Goal: Information Seeking & Learning: Learn about a topic

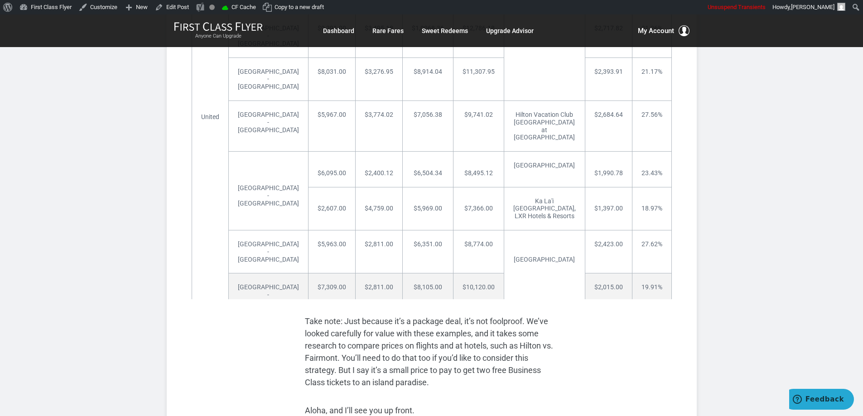
scroll to position [2763, 0]
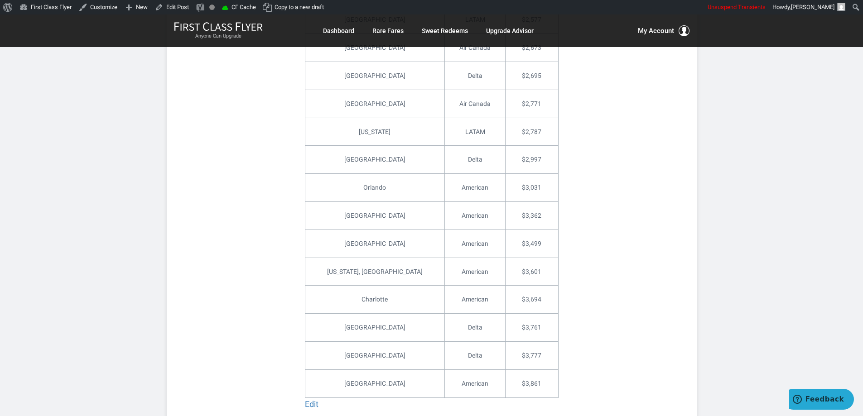
scroll to position [2264, 0]
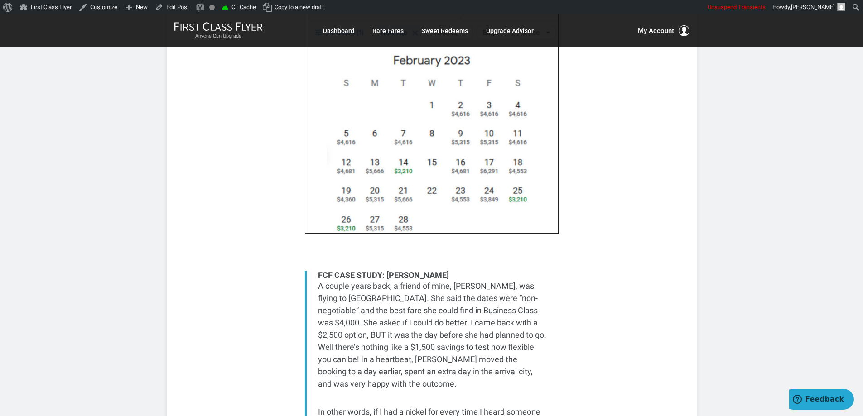
scroll to position [1993, 0]
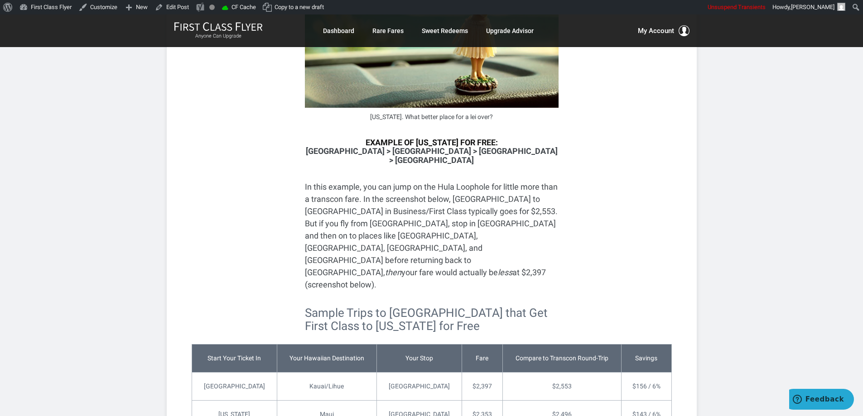
scroll to position [815, 0]
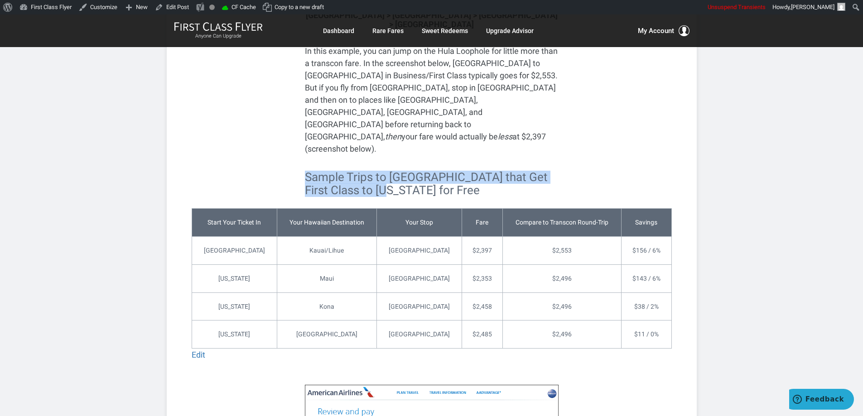
drag, startPoint x: 393, startPoint y: 135, endPoint x: 303, endPoint y: 115, distance: 91.3
click at [303, 171] on div "Sample Trips to Cali that Get First Class to Hawaii for Free Edit Start Your Ti…" at bounding box center [432, 270] width 480 height 198
copy h2 "Sample Trips to Cali that Get First Class to Hawaii for Free"
drag, startPoint x: 498, startPoint y: 86, endPoint x: 397, endPoint y: 90, distance: 101.1
click at [397, 90] on p "In this example, you can jump on the Hula Loophole for little more than a trans…" at bounding box center [432, 100] width 254 height 110
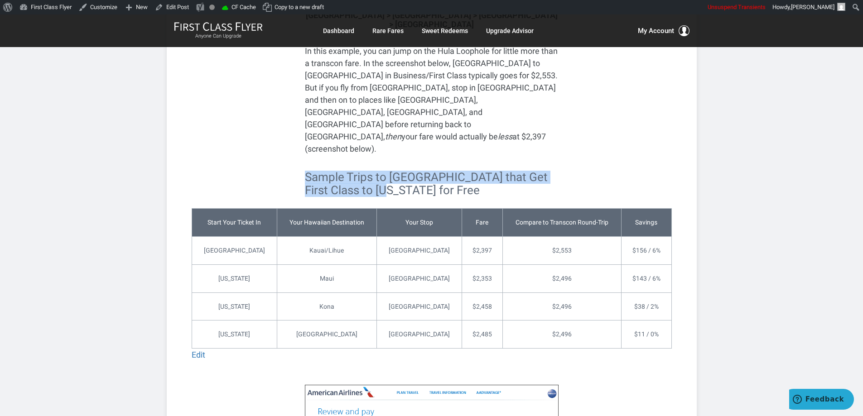
copy p "$2,397 (screenshot below)."
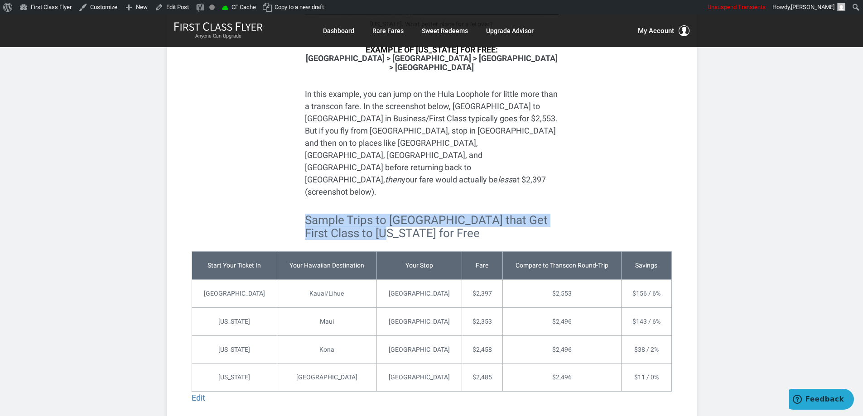
scroll to position [770, 0]
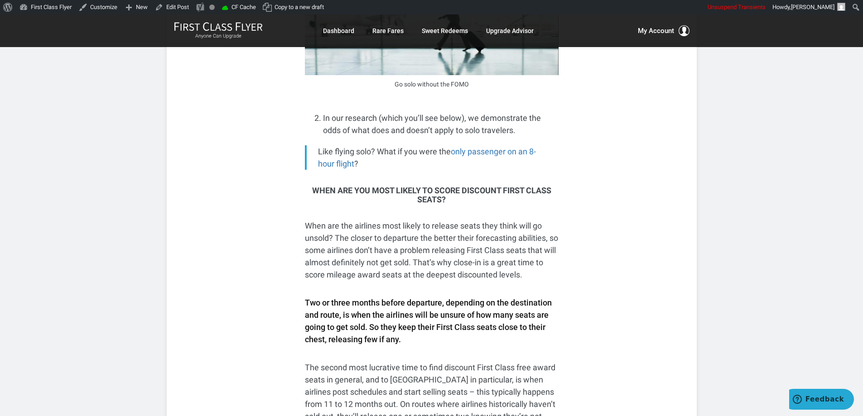
scroll to position [1042, 0]
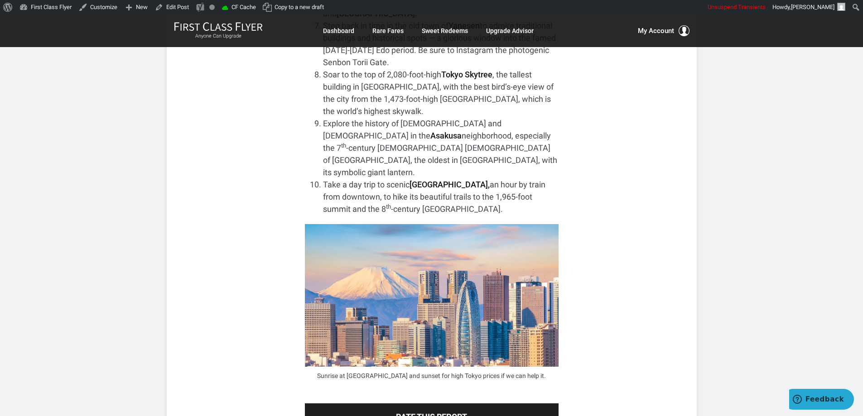
scroll to position [5978, 0]
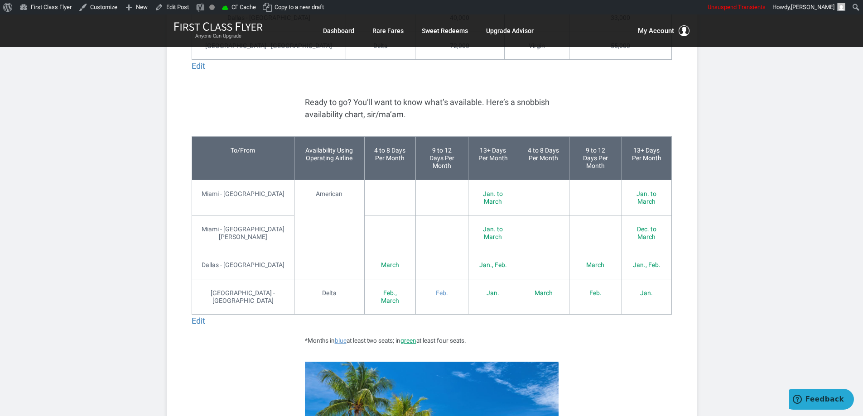
scroll to position [1947, 0]
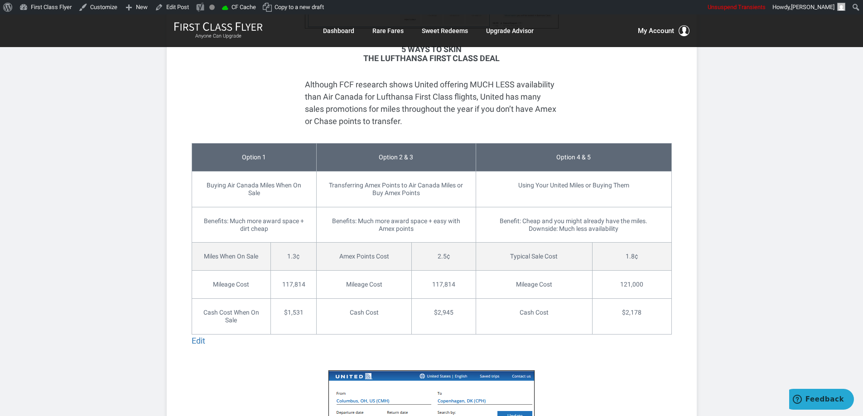
scroll to position [1585, 0]
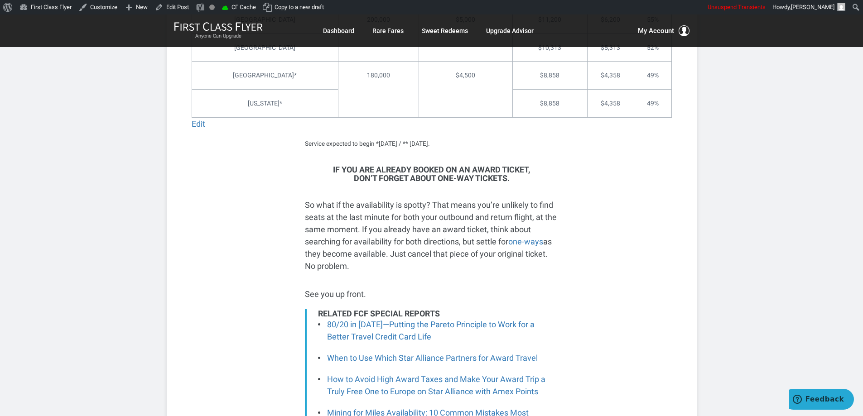
scroll to position [3804, 0]
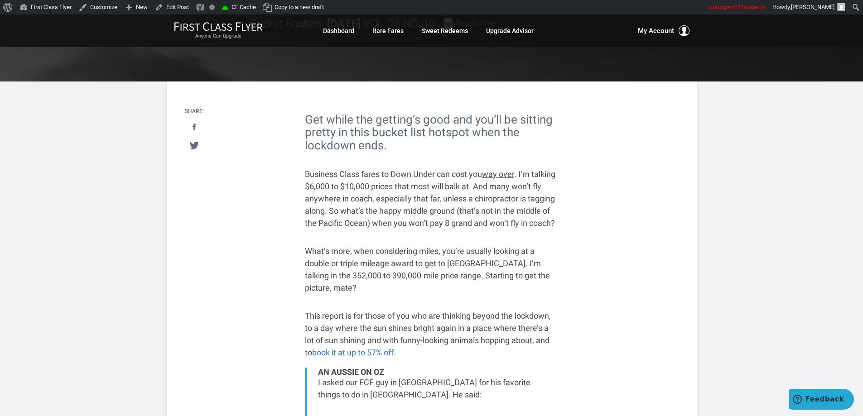
scroll to position [272, 0]
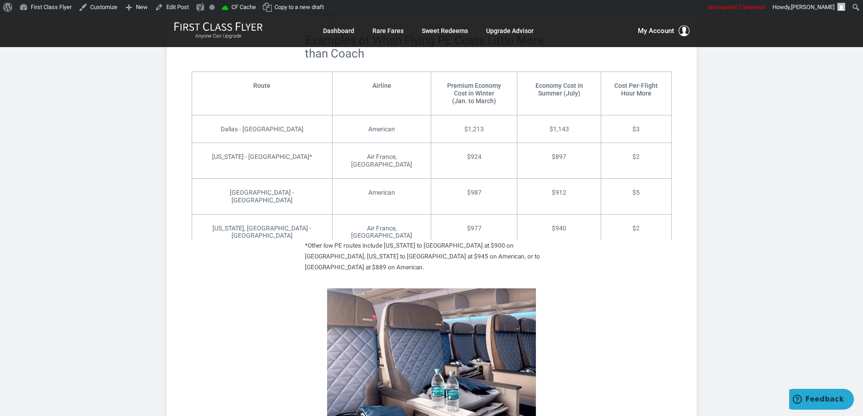
scroll to position [1540, 0]
